Goal: Check status: Check status

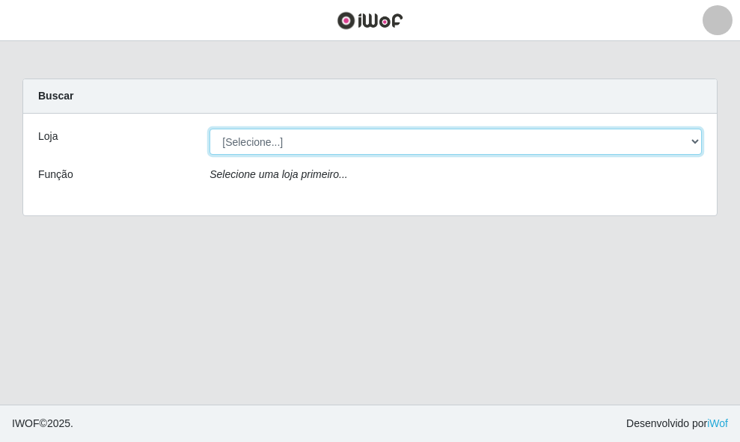
click at [345, 151] on select "[Selecione...] O ROSÁRIO ALIMENTOS" at bounding box center [455, 142] width 492 height 26
select select "349"
click at [209, 129] on select "[Selecione...] O ROSÁRIO ALIMENTOS" at bounding box center [455, 142] width 492 height 26
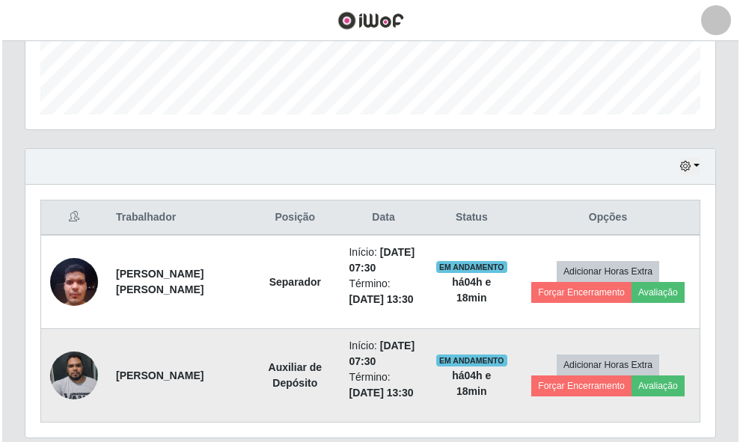
scroll to position [472, 0]
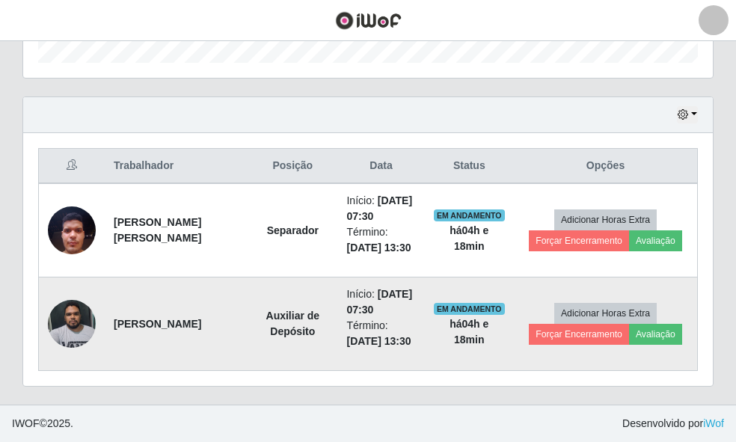
click at [61, 325] on img at bounding box center [72, 324] width 48 height 64
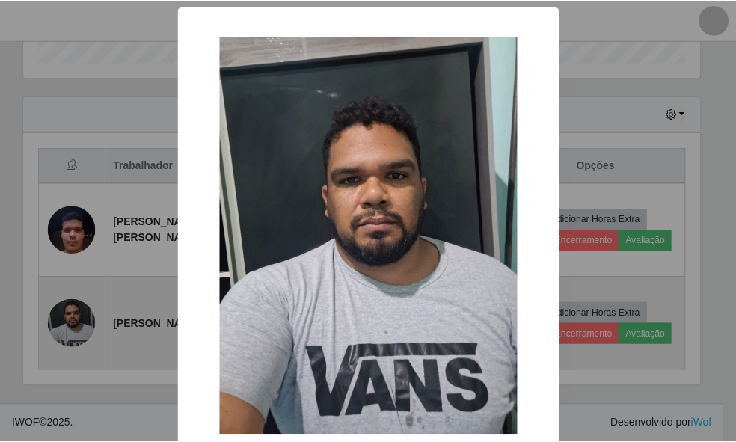
scroll to position [310, 681]
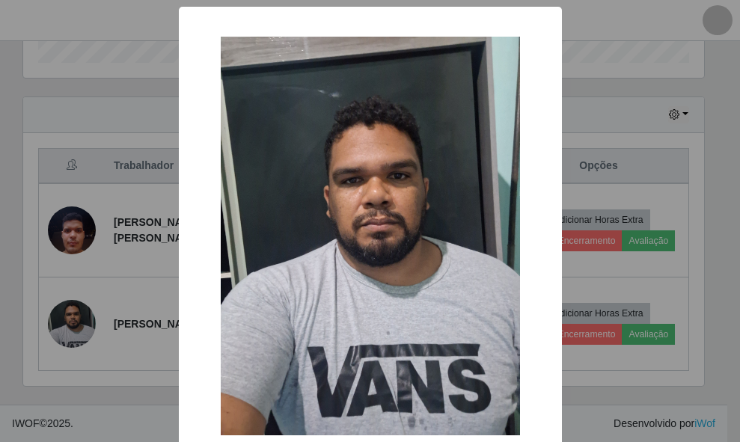
click at [664, 293] on div "× OK Cancel" at bounding box center [370, 221] width 740 height 442
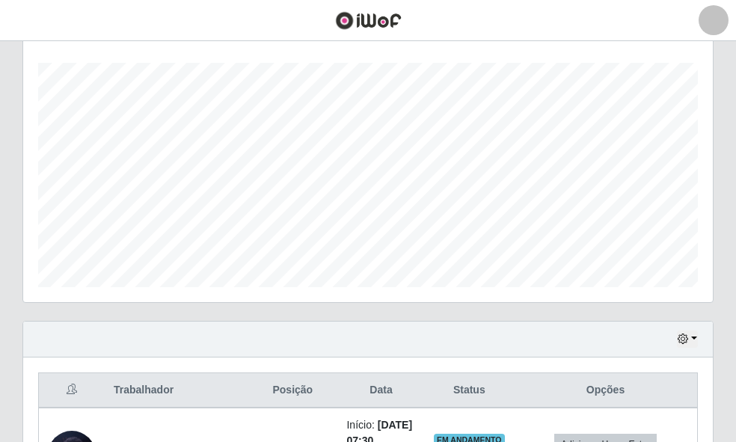
scroll to position [472, 0]
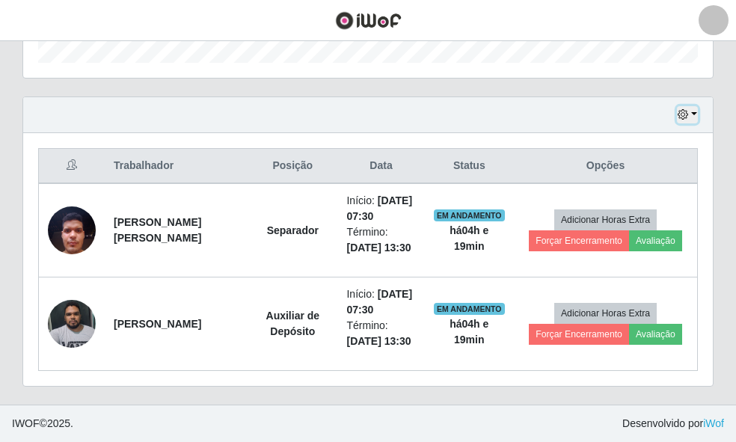
click at [681, 112] on icon "button" at bounding box center [683, 114] width 10 height 10
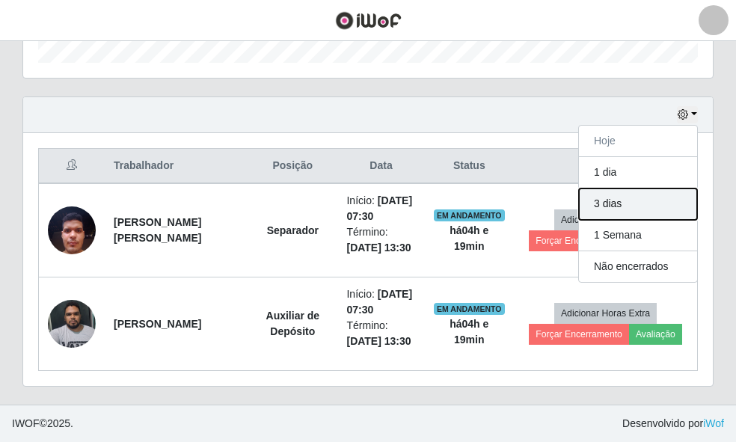
click at [633, 199] on button "3 dias" at bounding box center [638, 203] width 118 height 31
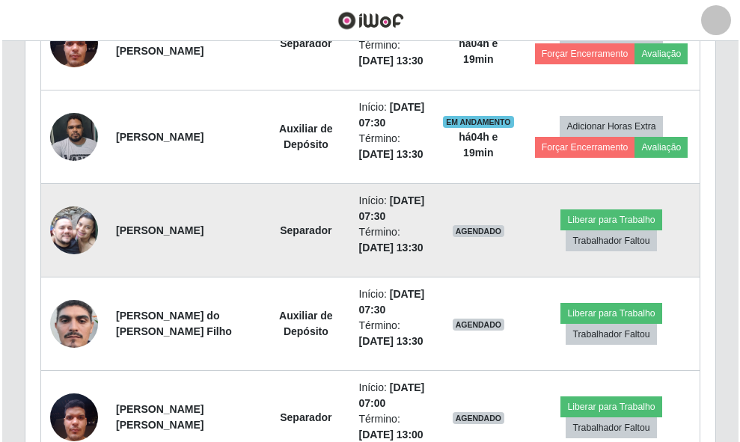
scroll to position [808, 0]
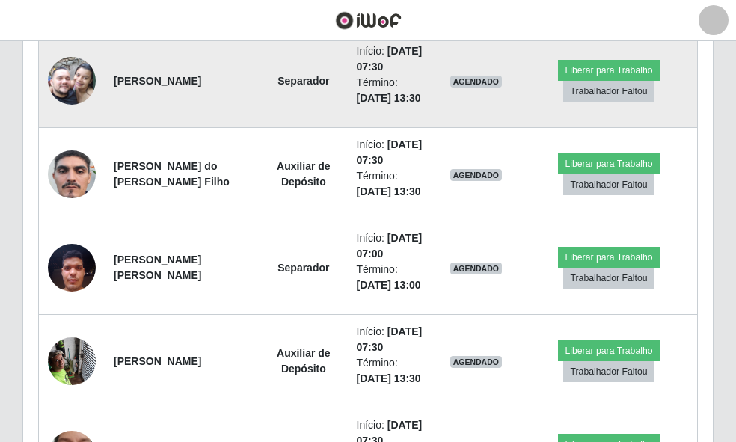
click at [79, 123] on img at bounding box center [72, 80] width 48 height 85
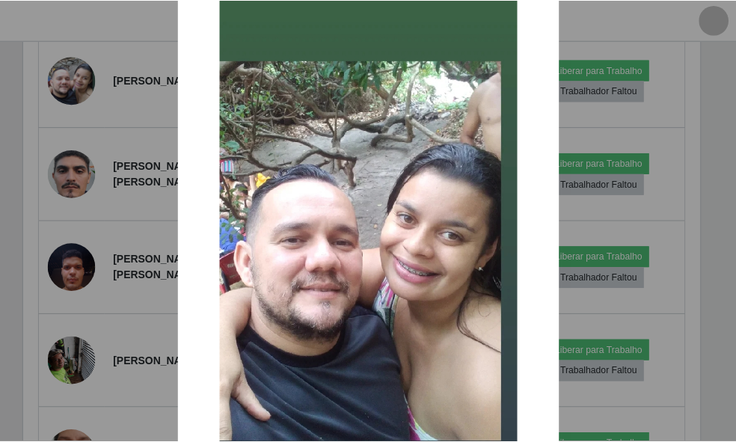
scroll to position [75, 0]
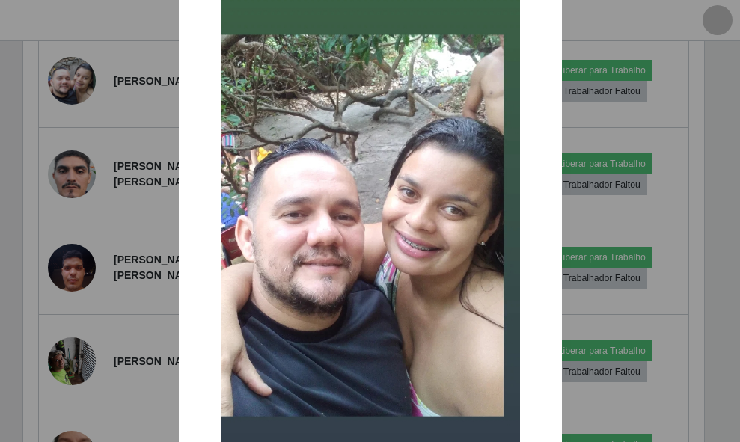
click at [140, 235] on div "× OK Cancel" at bounding box center [370, 221] width 740 height 442
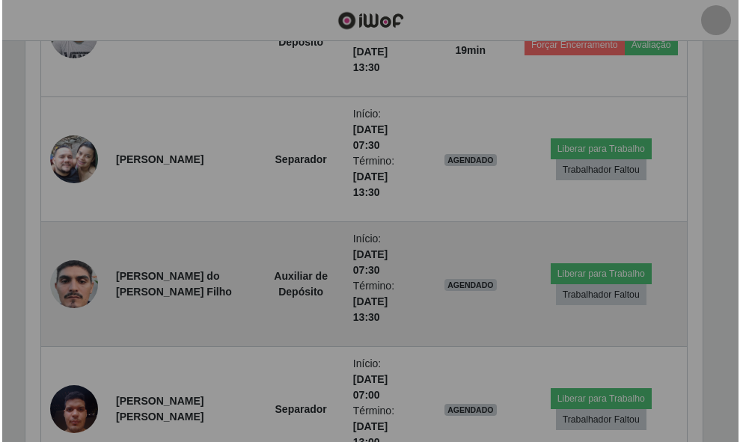
scroll to position [310, 689]
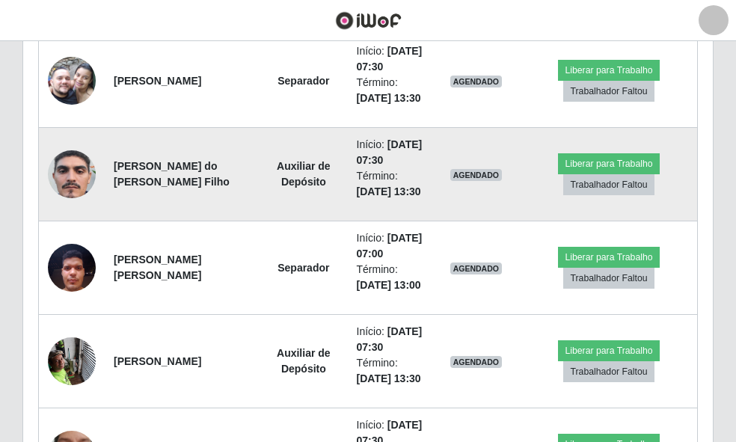
click at [70, 227] on img at bounding box center [72, 174] width 48 height 106
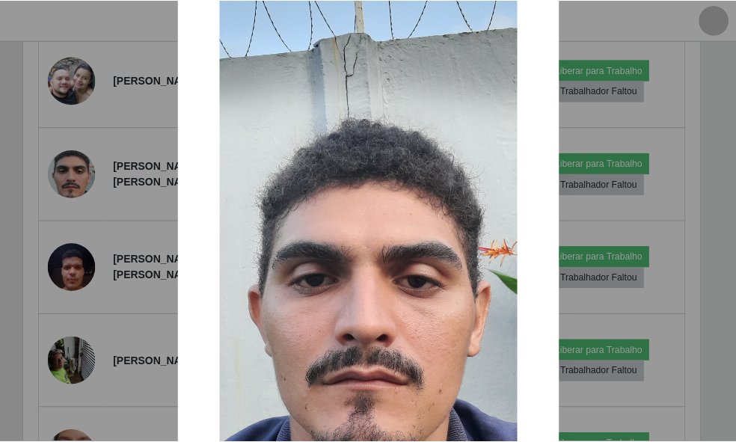
scroll to position [150, 0]
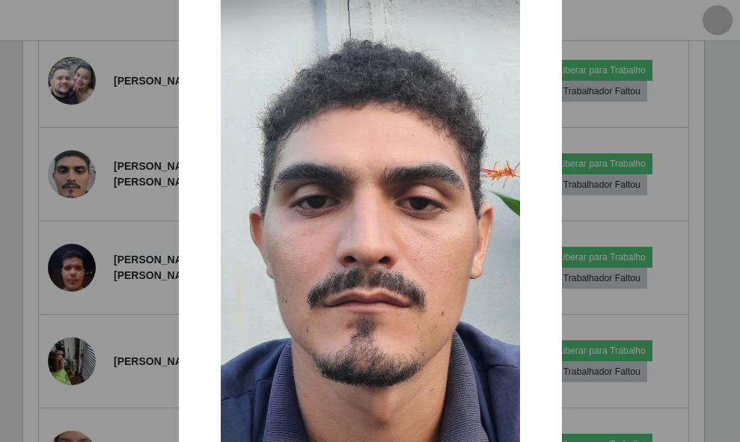
click at [136, 243] on div "× OK Cancel" at bounding box center [370, 221] width 740 height 442
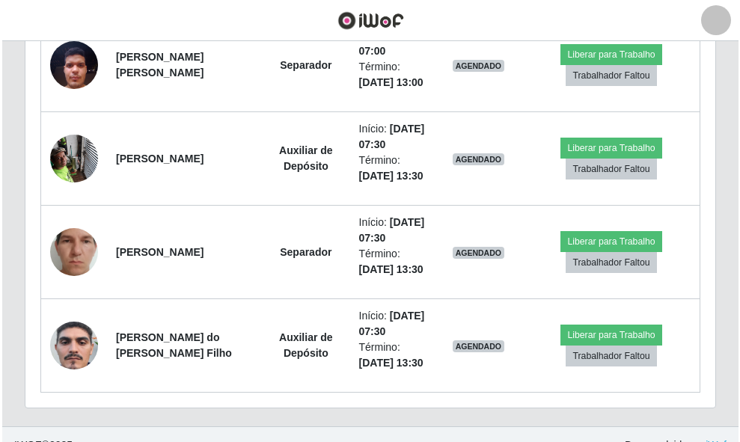
scroll to position [910, 0]
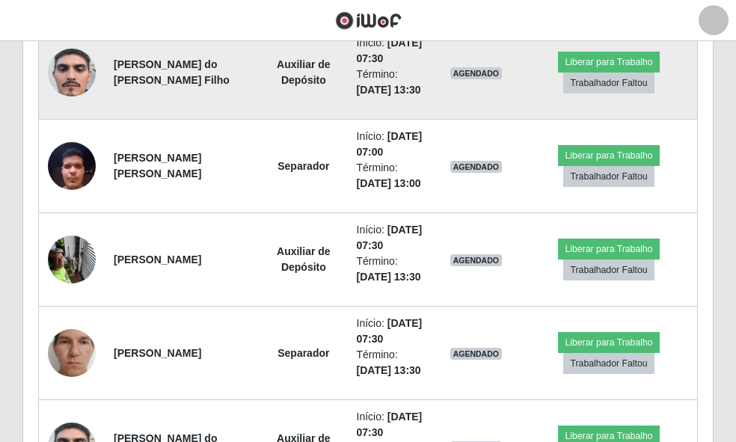
click at [82, 126] on img at bounding box center [72, 72] width 48 height 106
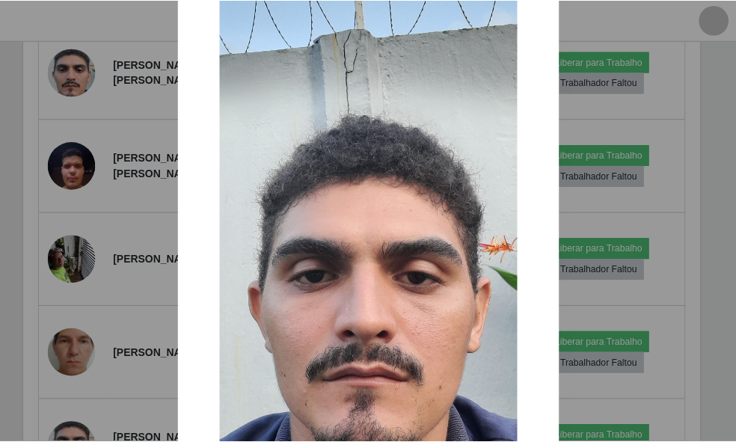
scroll to position [224, 0]
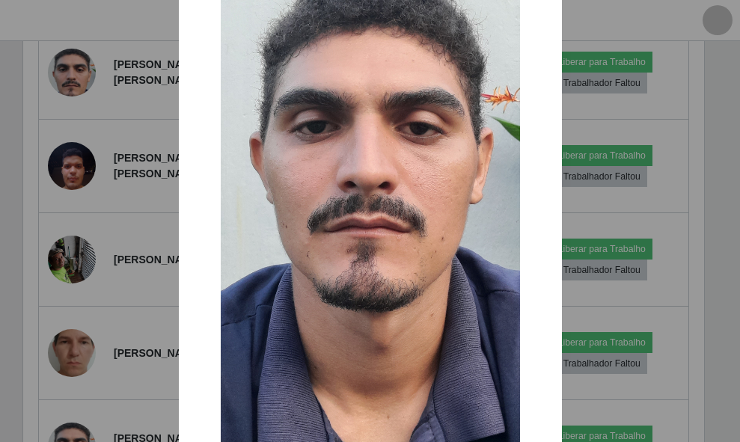
click at [117, 207] on div "× OK Cancel" at bounding box center [370, 221] width 740 height 442
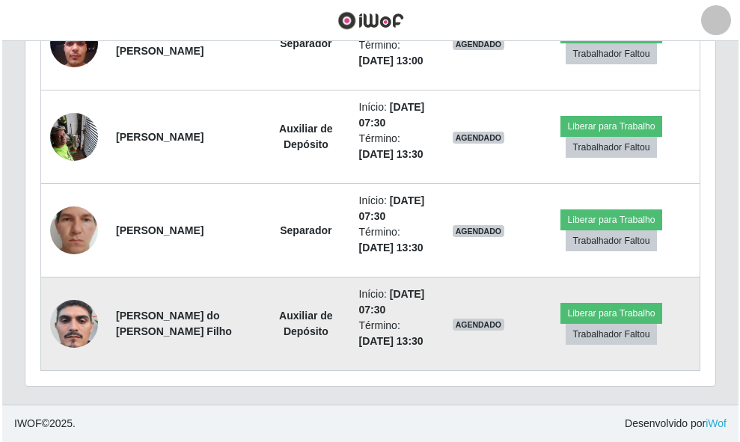
scroll to position [1134, 0]
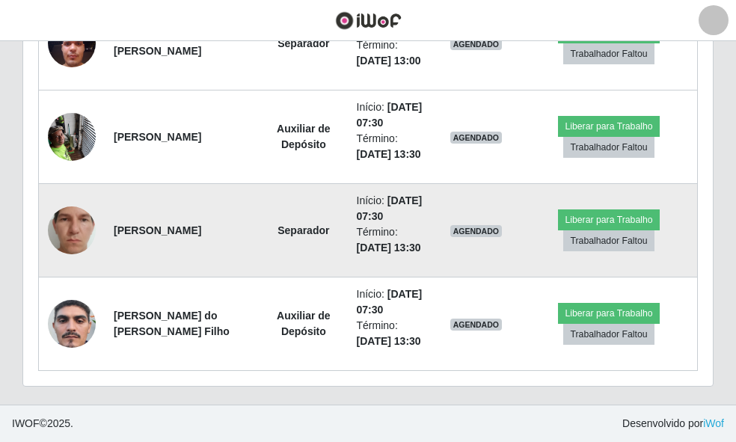
click at [71, 283] on img at bounding box center [72, 230] width 48 height 106
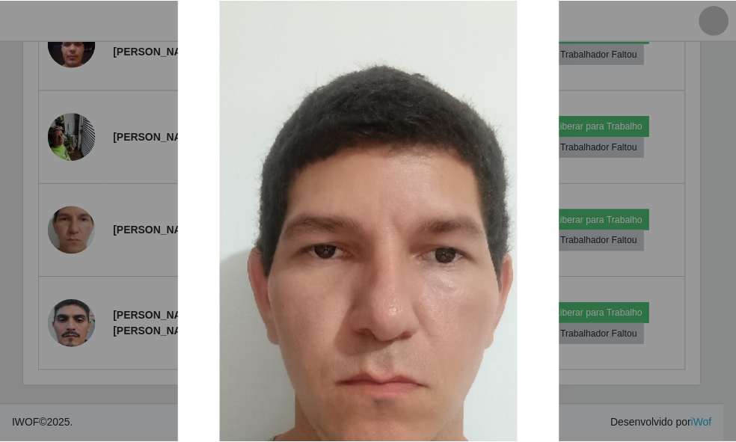
scroll to position [75, 0]
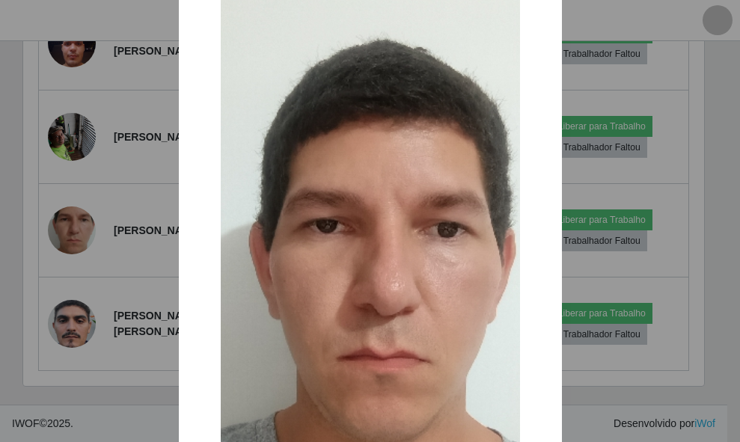
click at [133, 257] on div "× OK Cancel" at bounding box center [370, 221] width 740 height 442
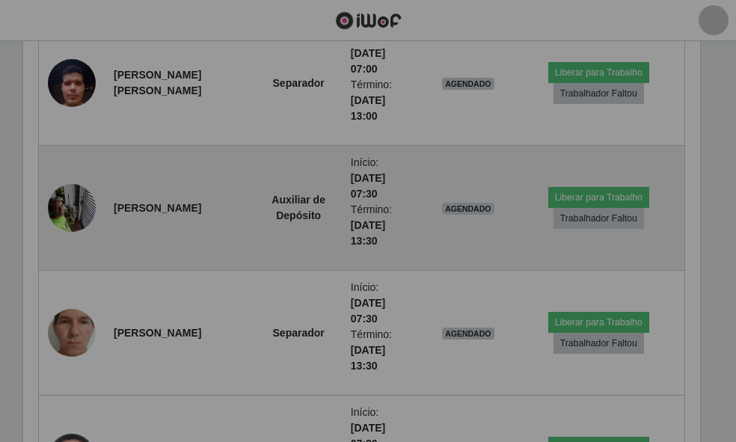
scroll to position [310, 689]
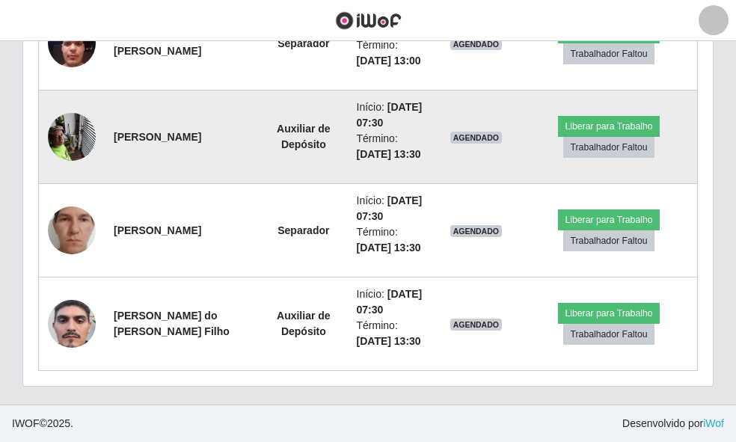
click at [86, 168] on img at bounding box center [72, 137] width 48 height 64
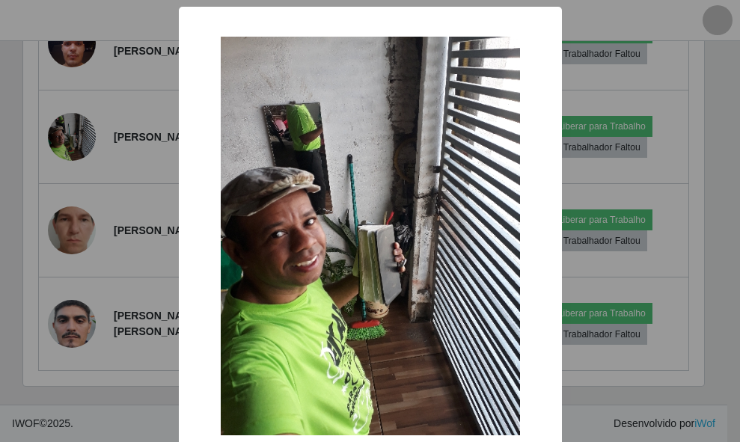
click at [82, 268] on div "× OK Cancel" at bounding box center [370, 221] width 740 height 442
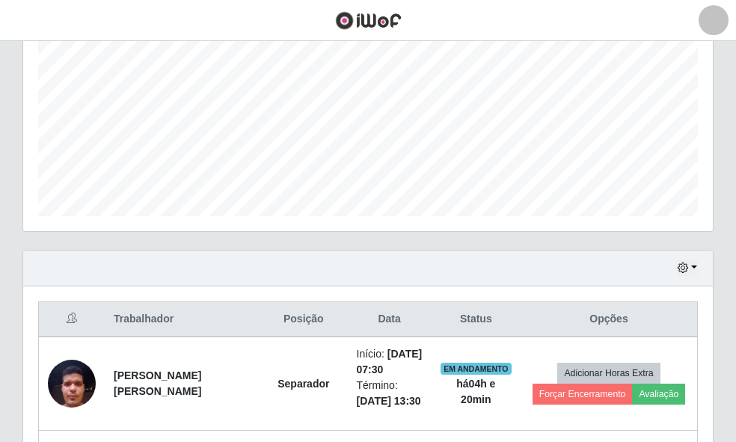
scroll to position [0, 0]
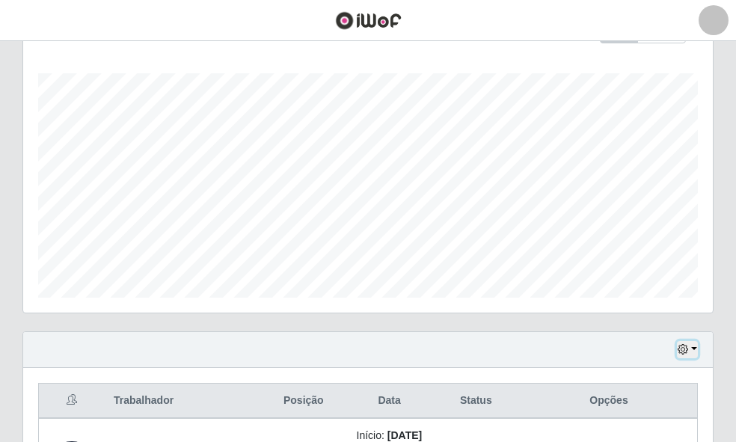
click at [689, 352] on button "button" at bounding box center [687, 349] width 21 height 17
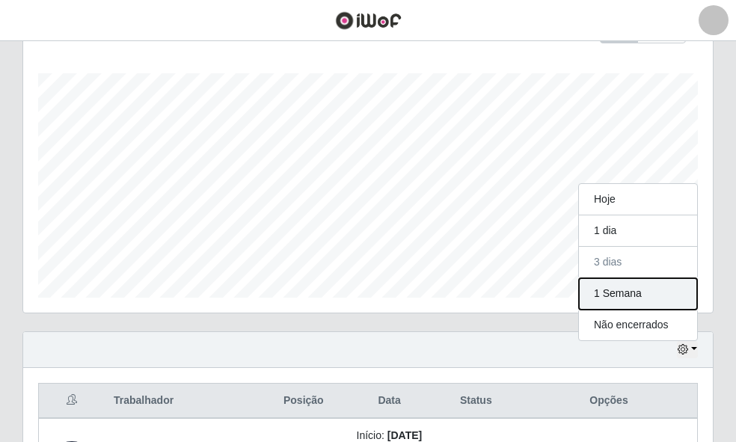
click at [650, 300] on button "1 Semana" at bounding box center [638, 293] width 118 height 31
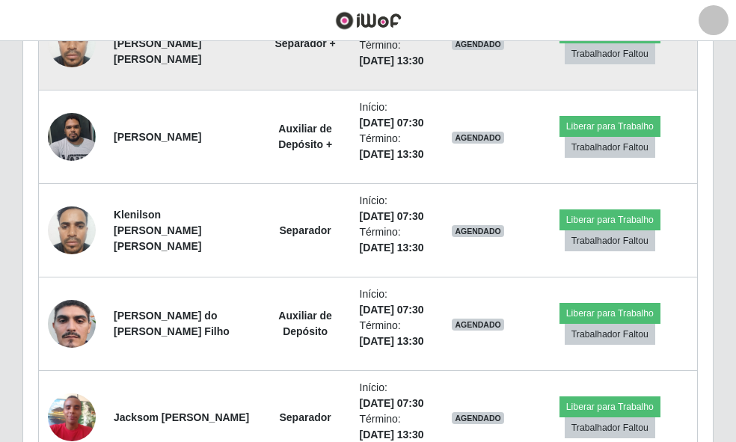
click at [84, 75] on img at bounding box center [72, 43] width 48 height 64
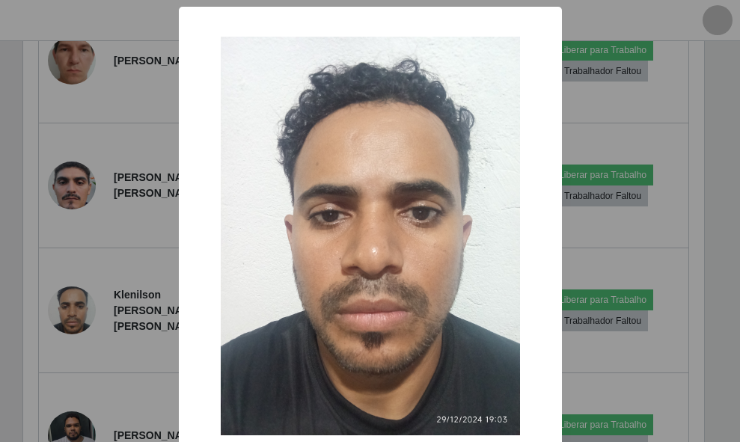
click at [113, 278] on div "× OK Cancel" at bounding box center [370, 221] width 740 height 442
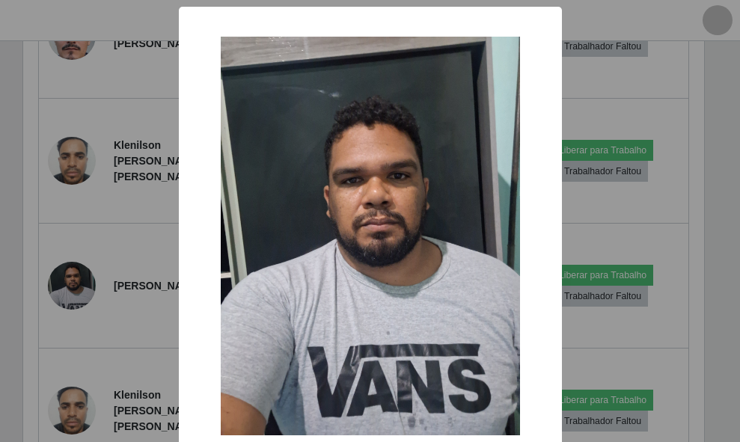
click at [150, 209] on div "× OK Cancel" at bounding box center [370, 221] width 740 height 442
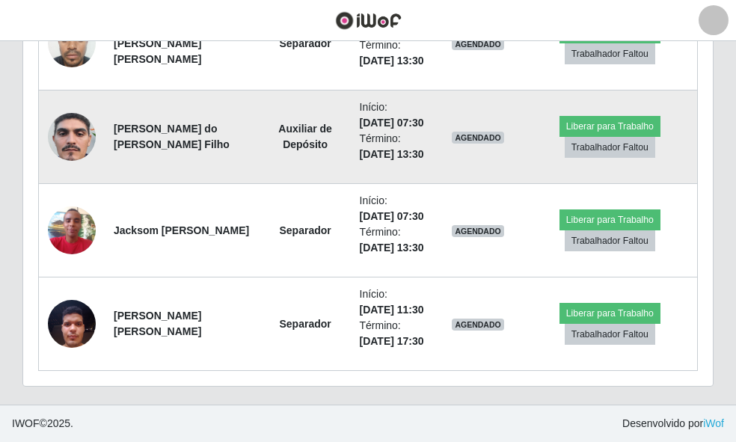
scroll to position [2033, 0]
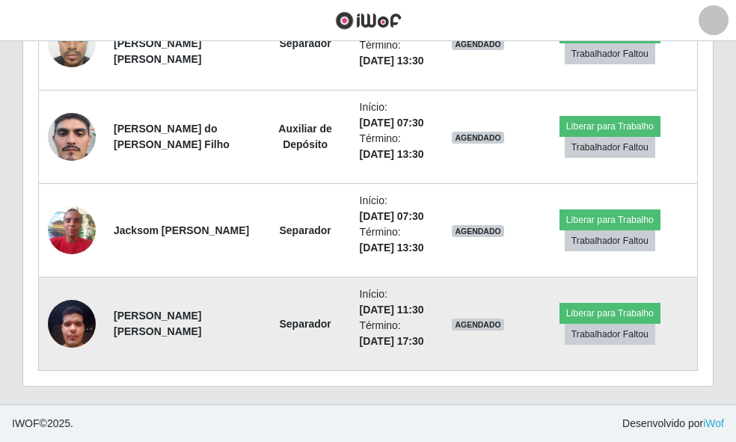
click at [70, 309] on img at bounding box center [72, 324] width 48 height 64
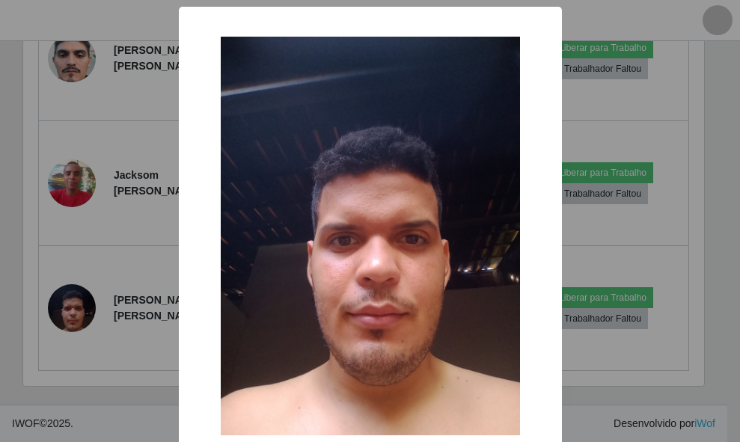
click at [120, 254] on div "× OK Cancel" at bounding box center [370, 221] width 740 height 442
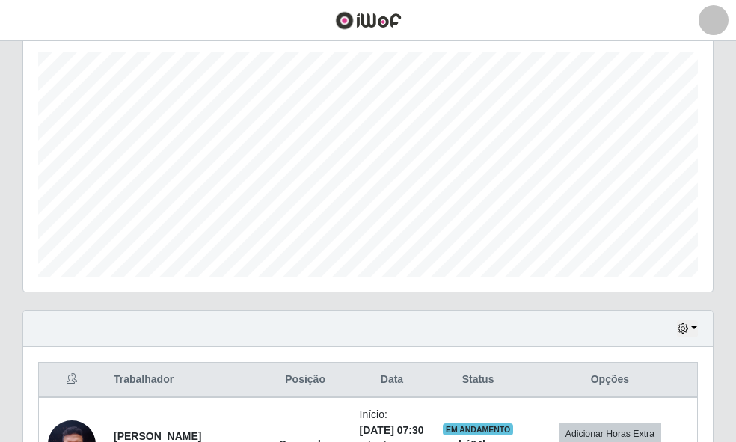
scroll to position [538, 0]
